Goal: Task Accomplishment & Management: Complete application form

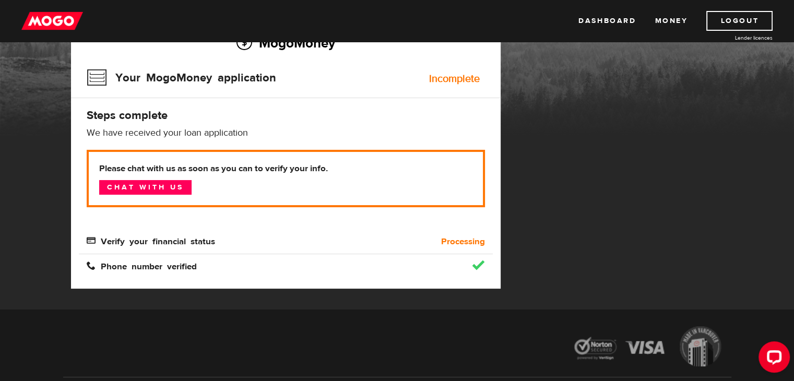
scroll to position [100, 0]
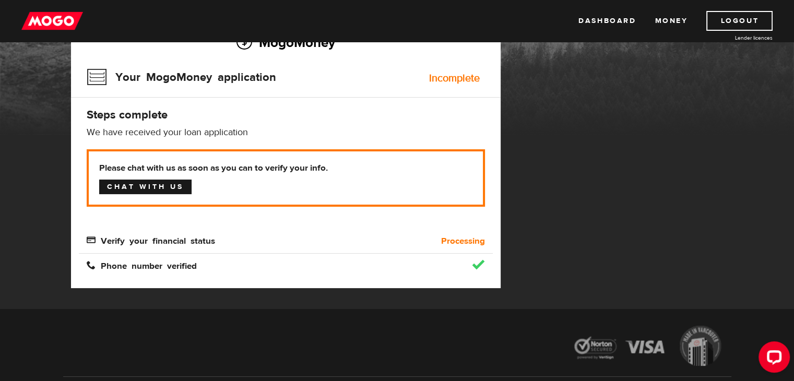
click at [166, 180] on link "Chat with us" at bounding box center [145, 187] width 92 height 15
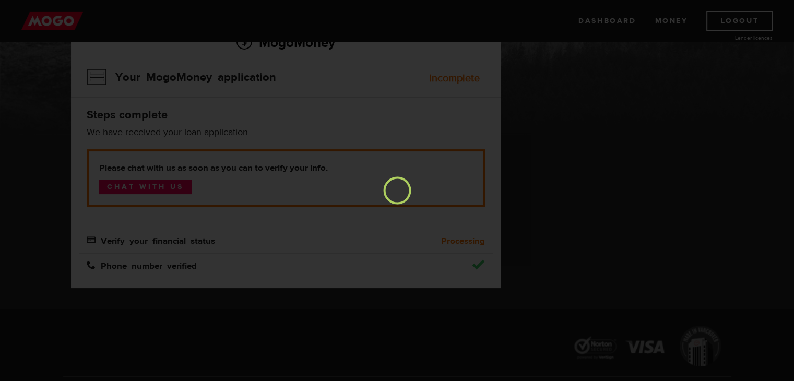
scroll to position [0, 0]
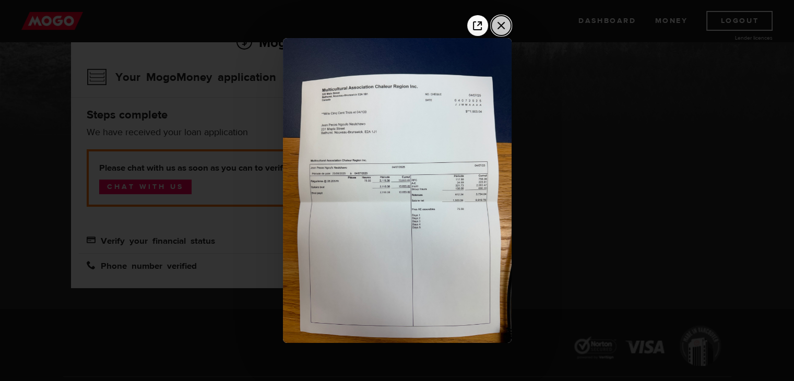
click at [497, 26] on icon "Close the window" at bounding box center [501, 25] width 17 height 17
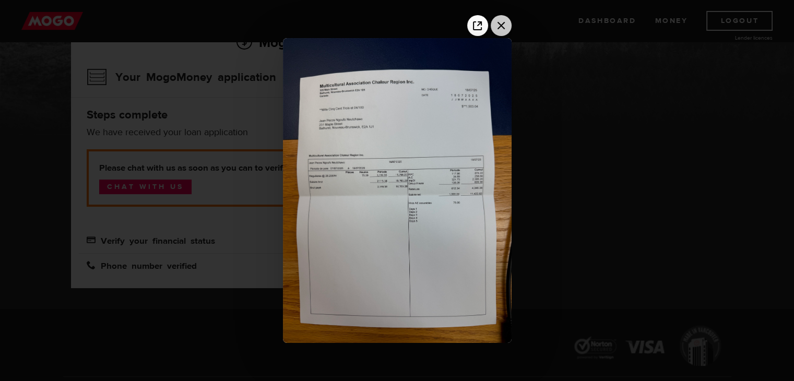
click at [500, 31] on icon "Close the window" at bounding box center [501, 25] width 17 height 17
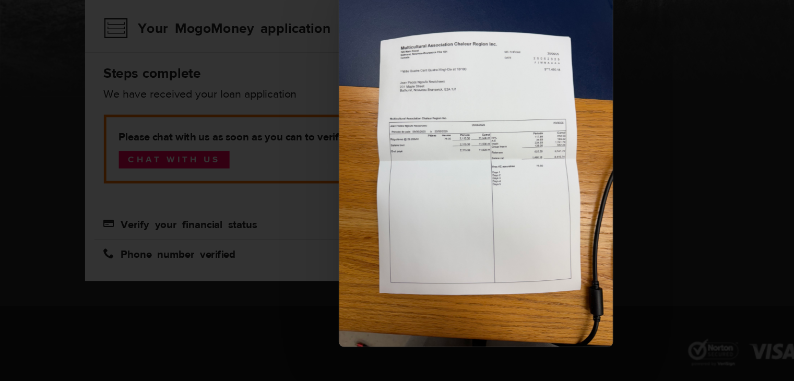
scroll to position [99, 0]
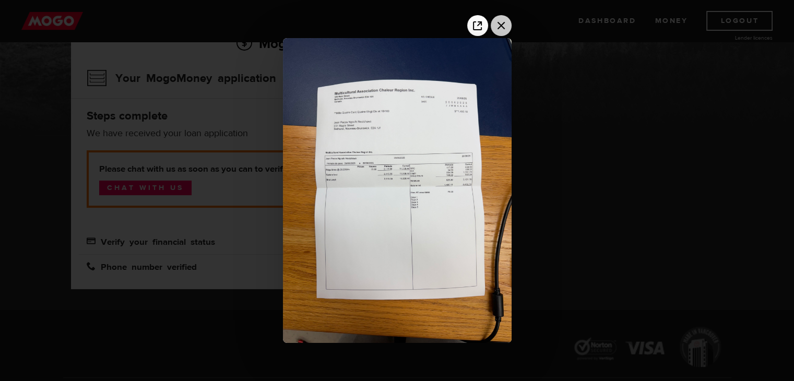
click at [507, 21] on icon "Close the window" at bounding box center [501, 25] width 17 height 17
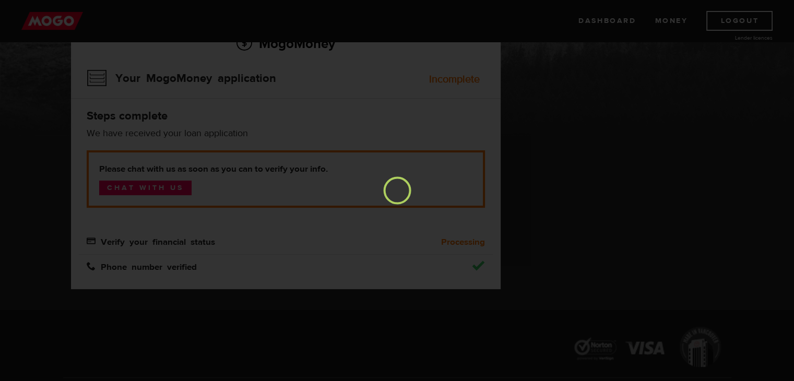
scroll to position [0, 0]
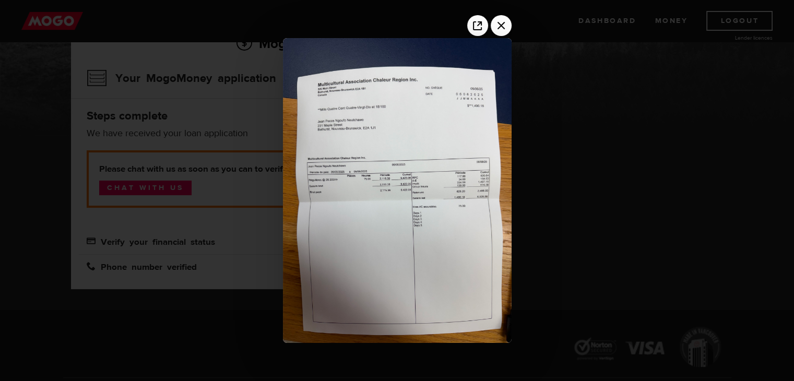
click at [391, 176] on img at bounding box center [397, 190] width 229 height 305
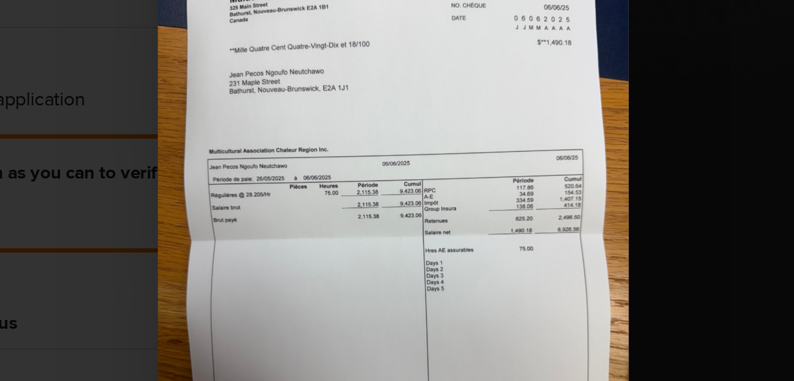
scroll to position [99, 0]
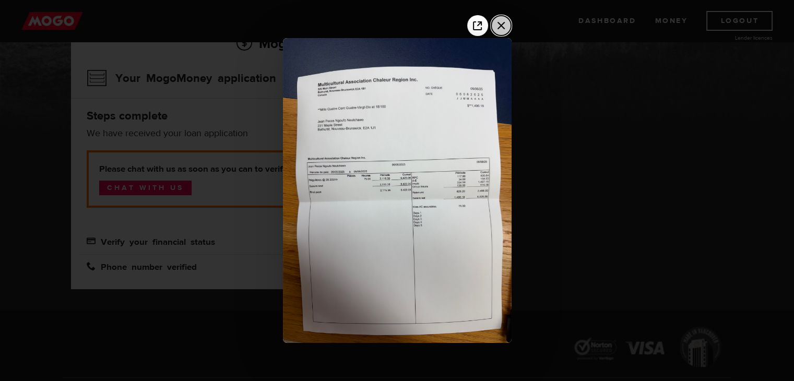
click at [502, 28] on icon "Close the window" at bounding box center [500, 25] width 7 height 7
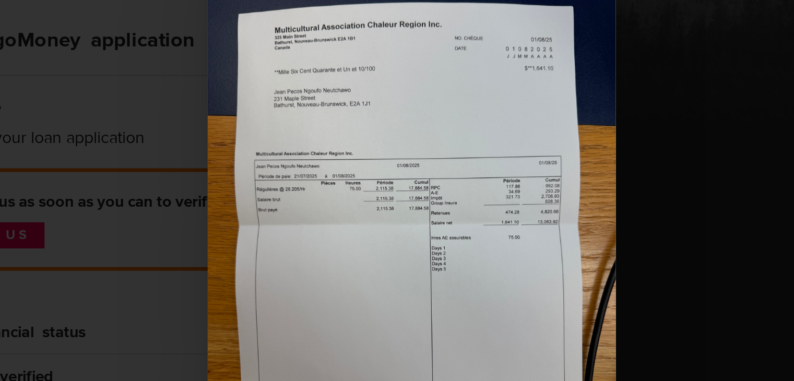
scroll to position [83, 0]
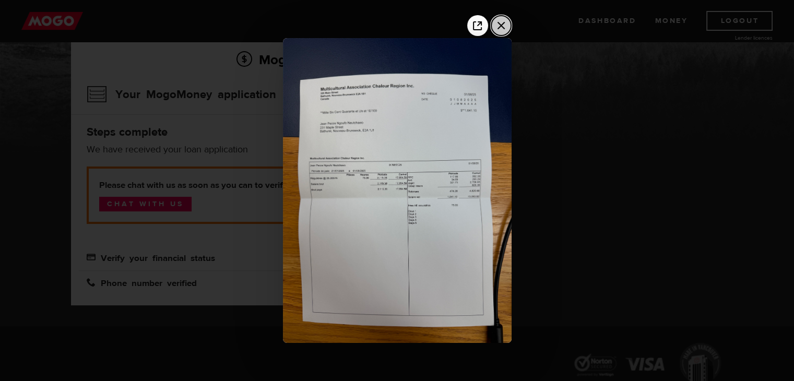
click at [500, 31] on icon "Close the window" at bounding box center [501, 25] width 17 height 17
click at [501, 26] on icon "Close the window" at bounding box center [501, 25] width 17 height 17
click at [560, 101] on div at bounding box center [397, 190] width 794 height 381
click at [499, 29] on icon "Close the window" at bounding box center [501, 25] width 17 height 17
click at [586, 186] on div at bounding box center [397, 190] width 794 height 381
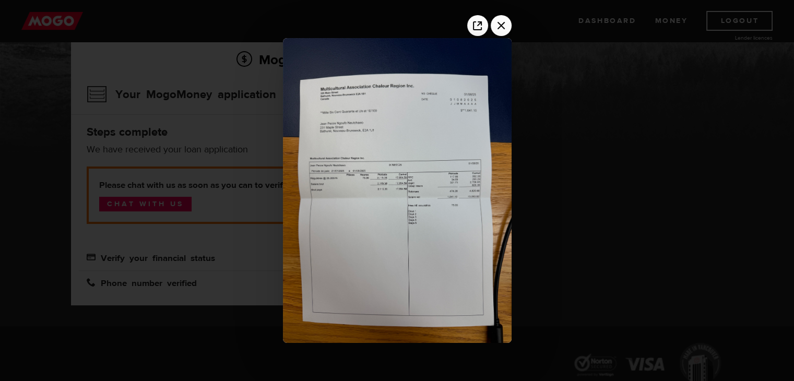
click at [714, 225] on div at bounding box center [397, 190] width 794 height 381
click at [498, 19] on icon "Close the window" at bounding box center [501, 25] width 17 height 17
click at [599, 94] on div at bounding box center [397, 190] width 794 height 381
click at [484, 23] on icon "Open image in a new tab" at bounding box center [477, 25] width 17 height 17
click at [501, 27] on icon "Close the window" at bounding box center [500, 25] width 7 height 7
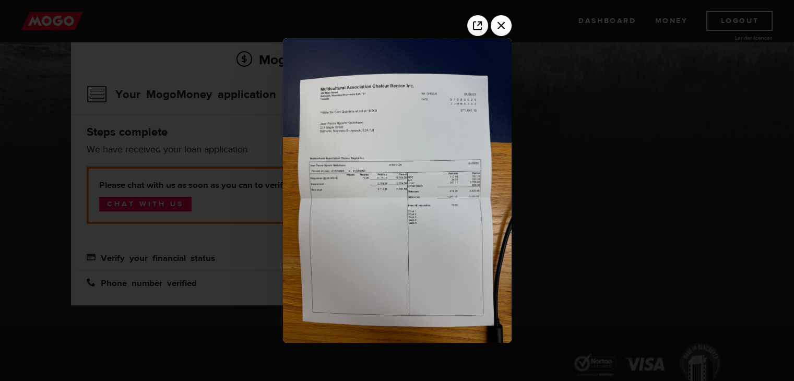
click at [766, 294] on div at bounding box center [397, 190] width 794 height 381
click at [672, 306] on div at bounding box center [397, 190] width 794 height 381
click at [503, 26] on icon "Close the window" at bounding box center [501, 25] width 17 height 17
click at [655, 134] on div at bounding box center [397, 190] width 794 height 381
click at [734, 254] on div at bounding box center [397, 190] width 794 height 381
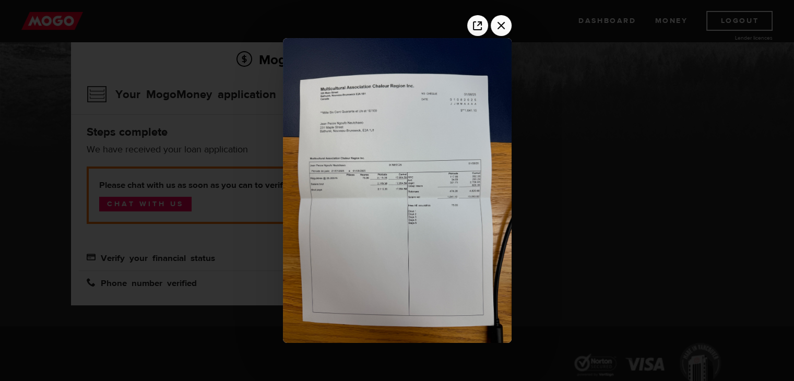
click at [734, 254] on div at bounding box center [397, 190] width 794 height 381
click at [690, 330] on div at bounding box center [397, 190] width 794 height 381
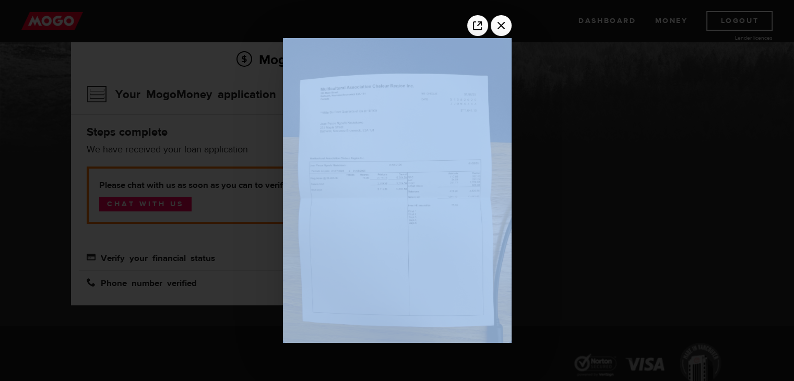
click at [690, 330] on div at bounding box center [397, 190] width 794 height 381
click at [502, 134] on img at bounding box center [397, 190] width 229 height 305
click at [529, 125] on div at bounding box center [397, 190] width 794 height 381
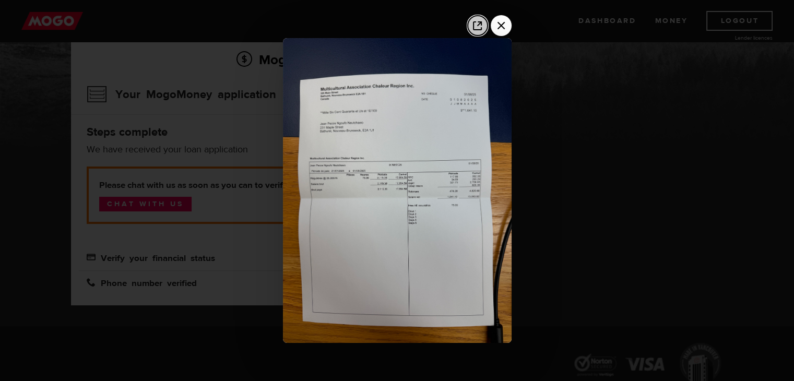
click at [478, 32] on icon "Open image in a new tab" at bounding box center [477, 25] width 17 height 17
click at [737, 260] on div at bounding box center [397, 190] width 794 height 381
click at [505, 25] on icon "Close the window" at bounding box center [501, 25] width 17 height 17
click at [388, 259] on img at bounding box center [397, 190] width 229 height 305
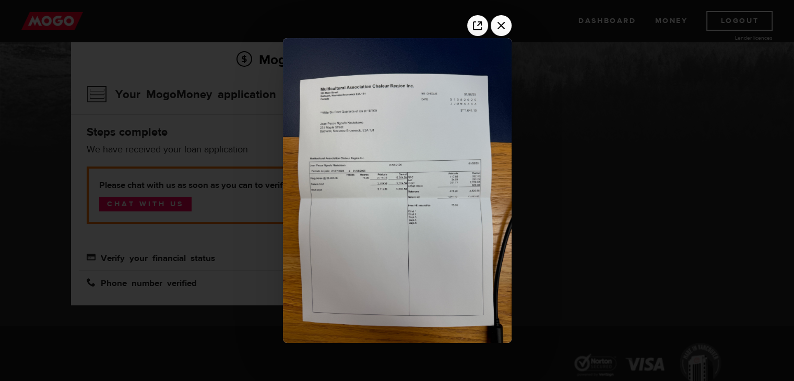
click at [506, 39] on img at bounding box center [397, 190] width 229 height 305
click at [501, 31] on icon "Close the window" at bounding box center [501, 25] width 17 height 17
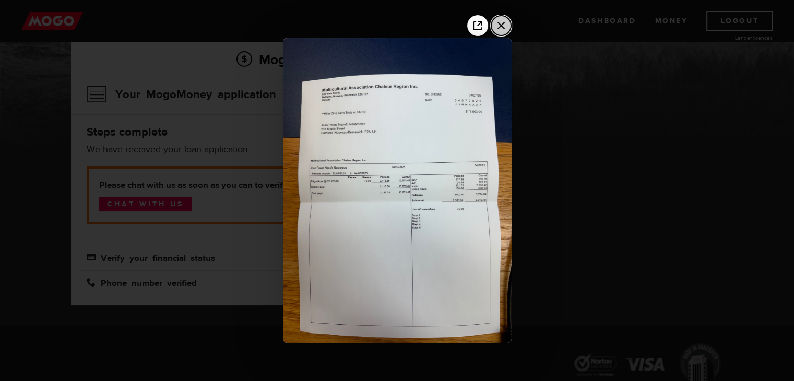
click at [501, 23] on icon "Close the window" at bounding box center [500, 25] width 7 height 7
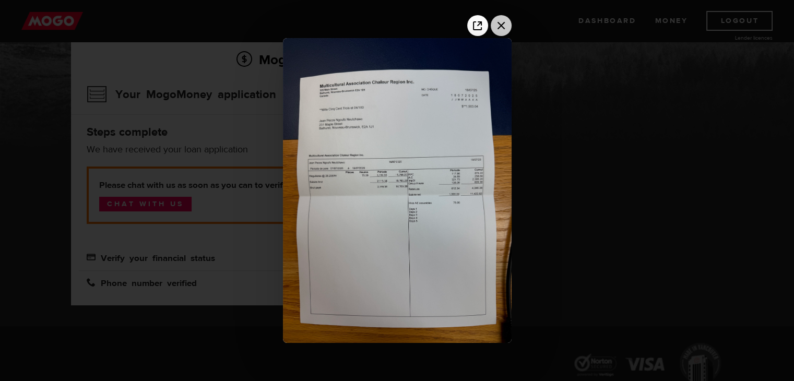
click at [500, 22] on icon "Close the window" at bounding box center [501, 25] width 17 height 17
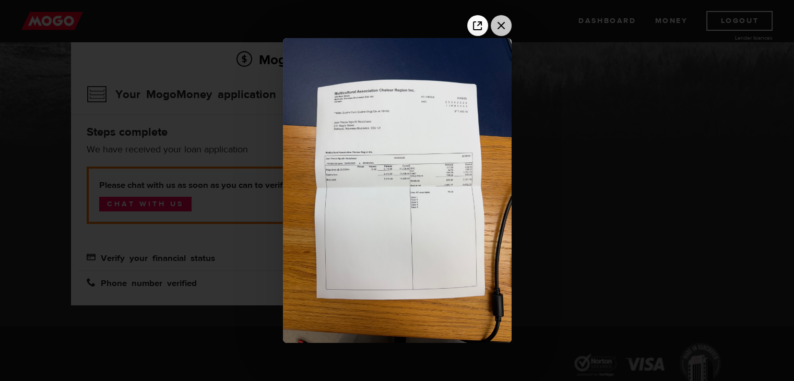
click at [493, 31] on icon "Close the window" at bounding box center [501, 25] width 17 height 17
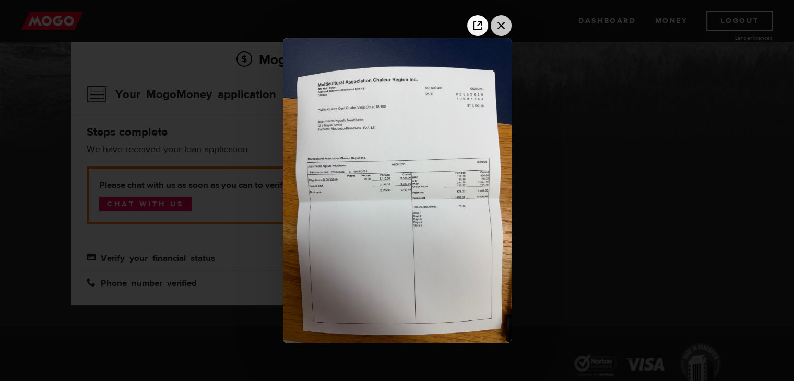
click at [502, 28] on icon "Close the window" at bounding box center [500, 25] width 7 height 7
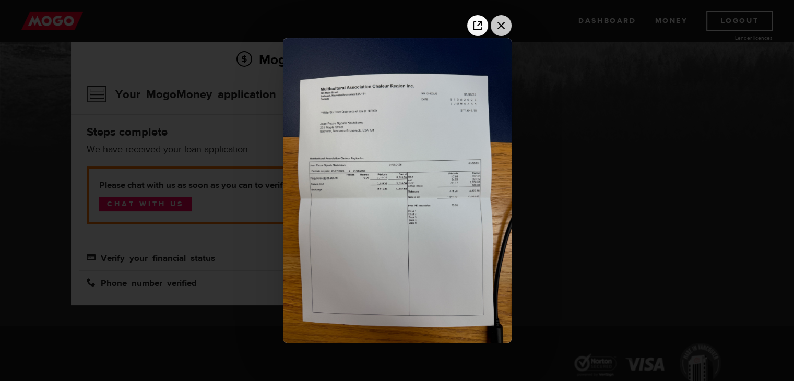
click at [494, 28] on icon "Close the window" at bounding box center [501, 25] width 17 height 17
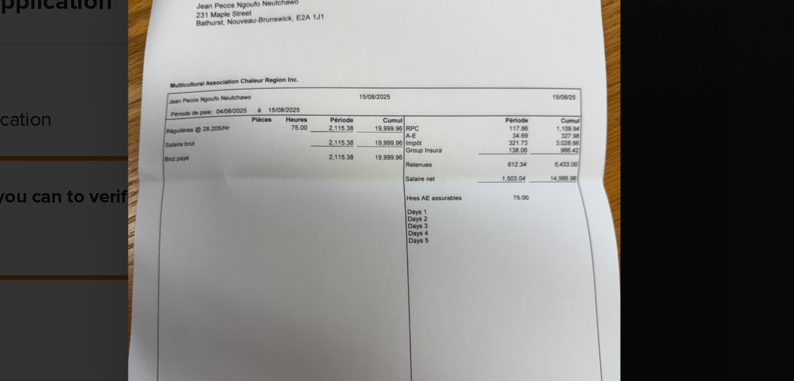
scroll to position [83, 0]
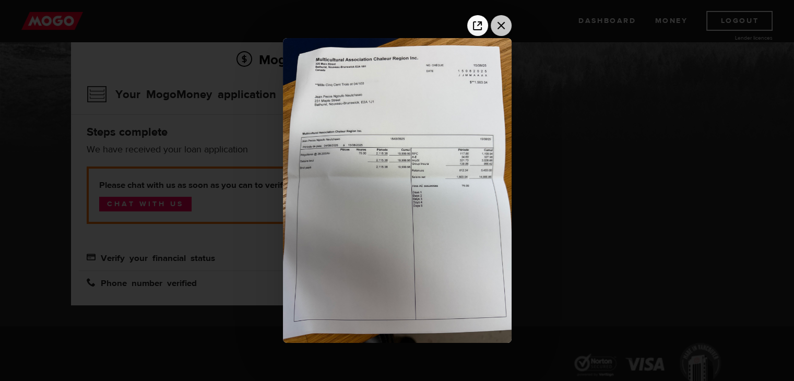
click at [506, 23] on icon "Close the window" at bounding box center [501, 25] width 17 height 17
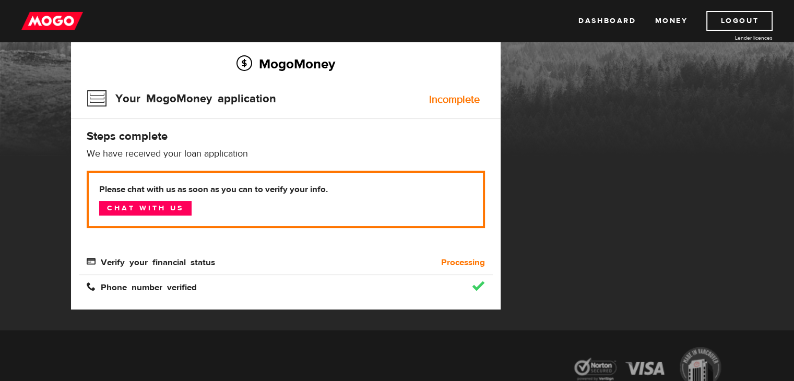
scroll to position [81, 0]
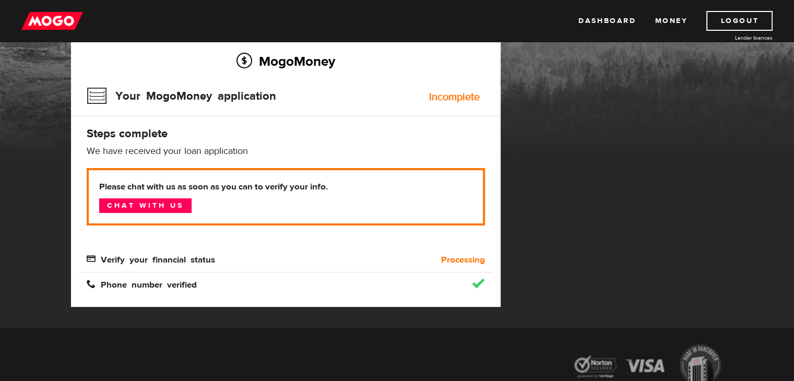
click at [186, 257] on span "Verify your financial status" at bounding box center [151, 258] width 128 height 9
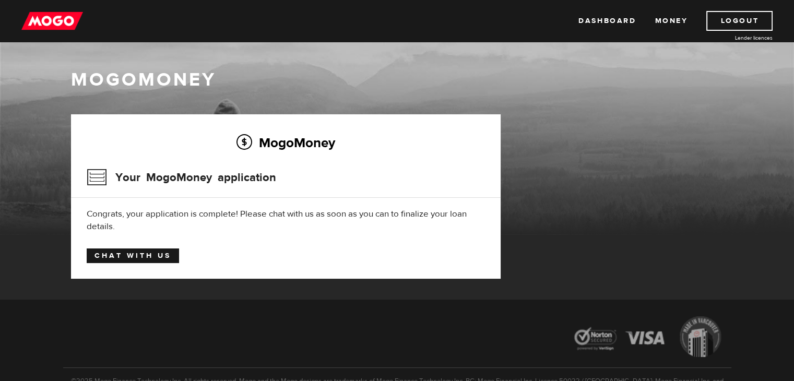
click at [140, 257] on link "Chat with us" at bounding box center [133, 255] width 92 height 15
click at [667, 21] on link "Money" at bounding box center [670, 21] width 33 height 20
click at [614, 18] on link "Dashboard" at bounding box center [606, 21] width 57 height 20
click at [145, 261] on link "Chat with us" at bounding box center [133, 255] width 92 height 15
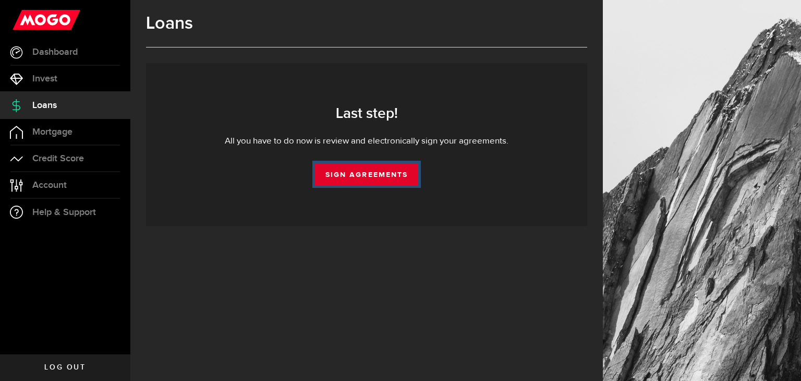
click at [370, 169] on link "Sign Agreements" at bounding box center [366, 174] width 103 height 22
click at [349, 174] on link "Sign Agreements" at bounding box center [366, 174] width 103 height 22
